Goal: Task Accomplishment & Management: Complete application form

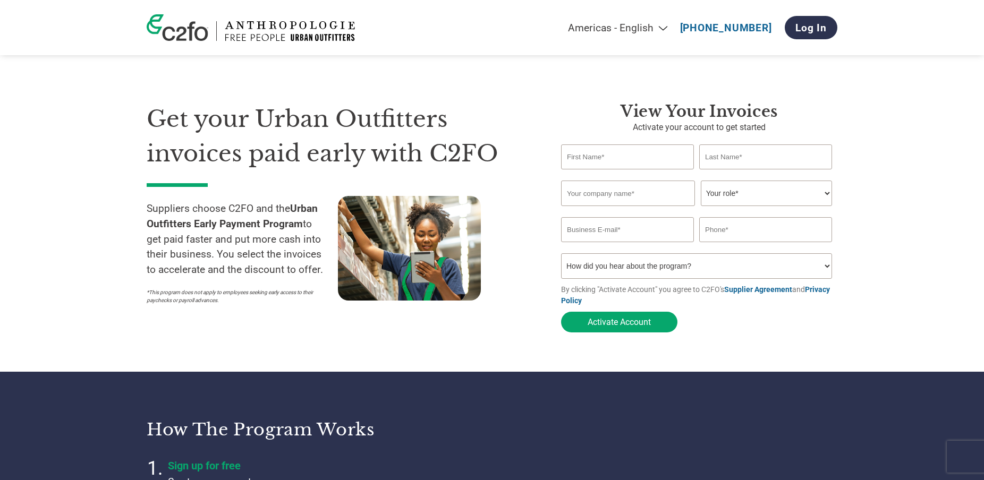
click at [595, 155] on input "text" at bounding box center [627, 157] width 133 height 25
type input "Hailey"
type input "Watt"
type input "Ripple+ Limited"
type input "07440035986"
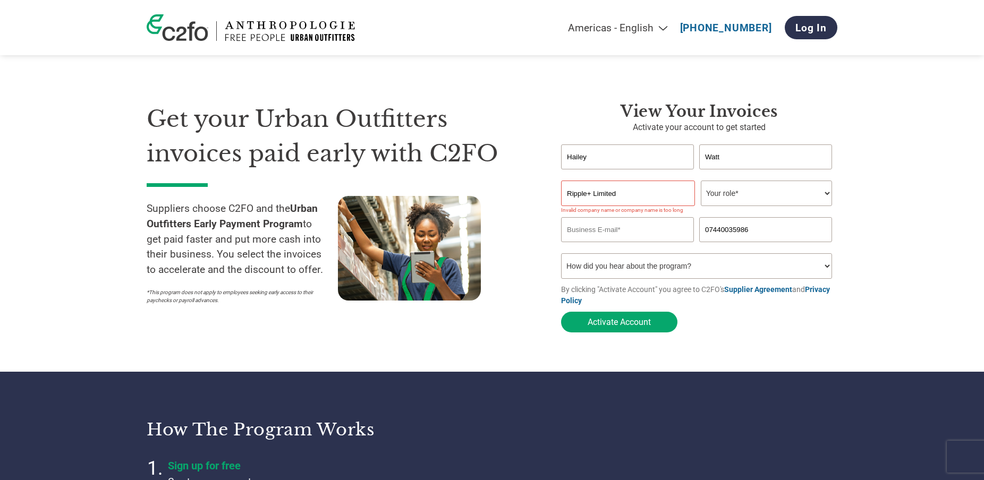
click at [736, 194] on select "Your role* CFO Controller Credit Manager Finance Director Treasurer CEO Preside…" at bounding box center [766, 194] width 131 height 26
select select "OFFICE_MANAGER"
click at [701, 181] on select "Your role* CFO Controller Credit Manager Finance Director Treasurer CEO Preside…" at bounding box center [766, 194] width 131 height 26
click at [596, 231] on input "email" at bounding box center [627, 229] width 133 height 25
type input "[EMAIL_ADDRESS][DOMAIN_NAME]"
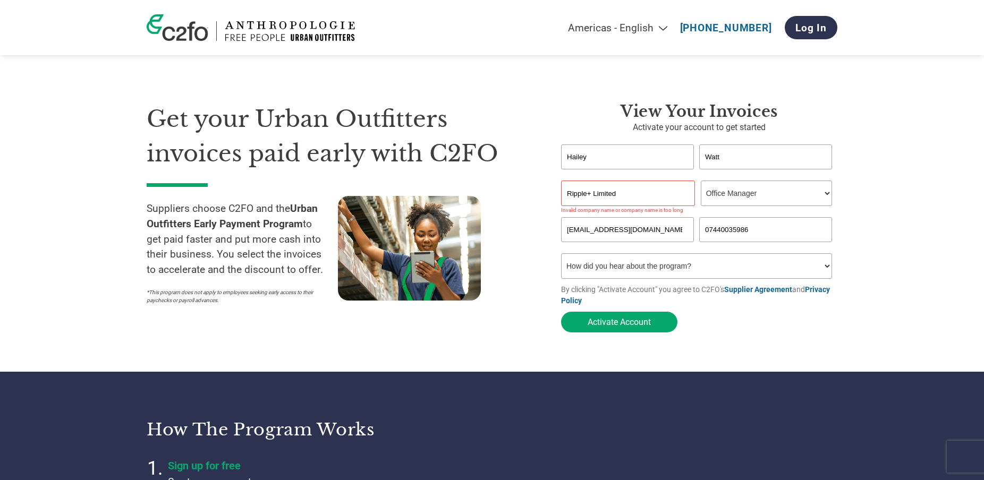
click at [623, 263] on select "How did you hear about the program? Received a letter Email Social Media Online…" at bounding box center [696, 266] width 271 height 26
select select "Email"
click at [561, 253] on select "How did you hear about the program? Received a letter Email Social Media Online…" at bounding box center [696, 266] width 271 height 26
click at [621, 323] on button "Activate Account" at bounding box center [619, 322] width 116 height 21
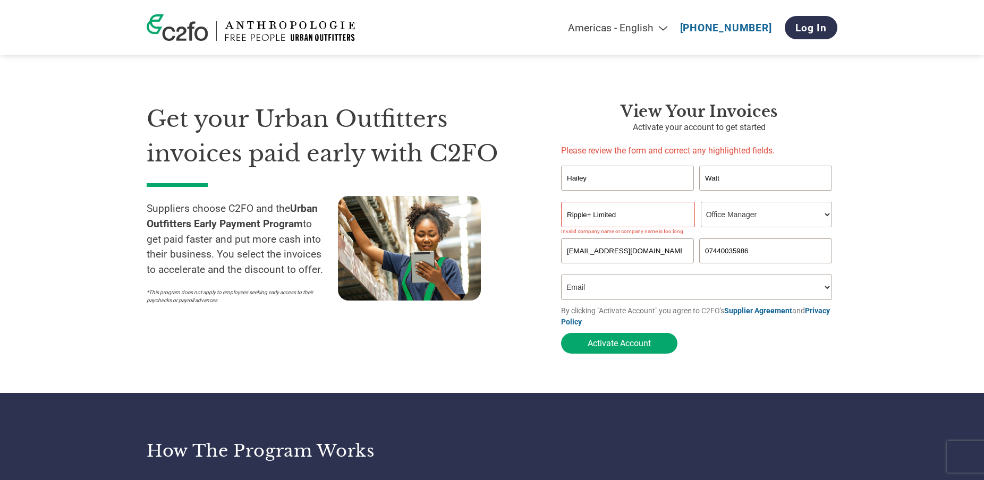
click at [621, 220] on input "Ripple+ Limited" at bounding box center [628, 215] width 134 height 26
drag, startPoint x: 632, startPoint y: 217, endPoint x: 488, endPoint y: 214, distance: 144.0
click at [488, 214] on div "Get your Urban Outfitters invoices paid early with C2FO Suppliers choose C2FO a…" at bounding box center [492, 210] width 691 height 300
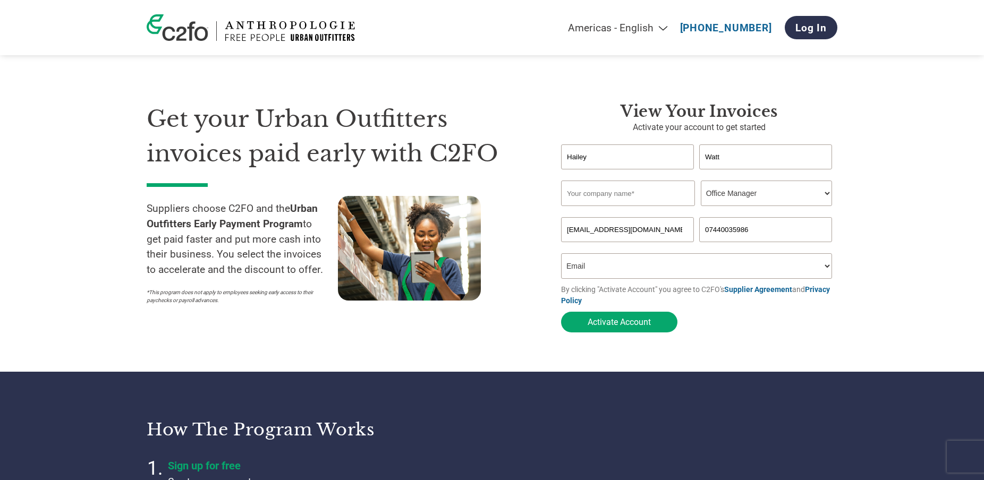
type input "r"
type input "Ripple"
click at [524, 240] on div at bounding box center [433, 253] width 191 height 114
click at [585, 321] on button "Activate Account" at bounding box center [619, 322] width 116 height 21
